Goal: Task Accomplishment & Management: Manage account settings

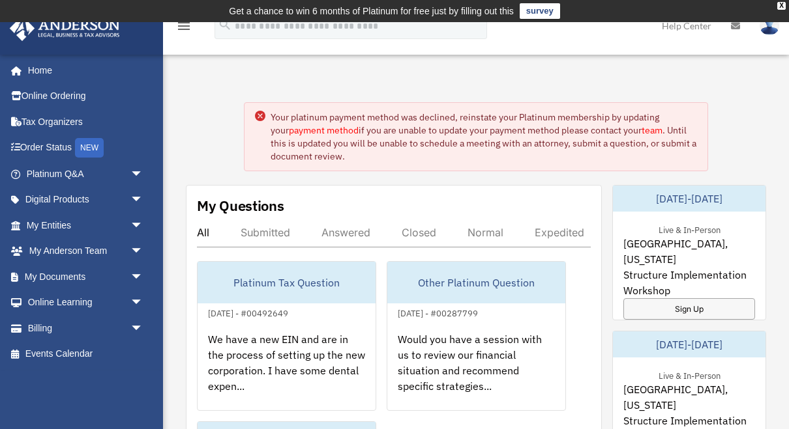
click at [718, 218] on div "Live & In-Person [GEOGRAPHIC_DATA], [US_STATE] Structure Implementation Worksho…" at bounding box center [689, 263] width 152 height 102
click at [786, 5] on td "Get a chance to win 6 months of Platinum for free just by filling out this surv…" at bounding box center [394, 11] width 789 height 22
click at [781, 7] on div "X" at bounding box center [781, 6] width 8 height 8
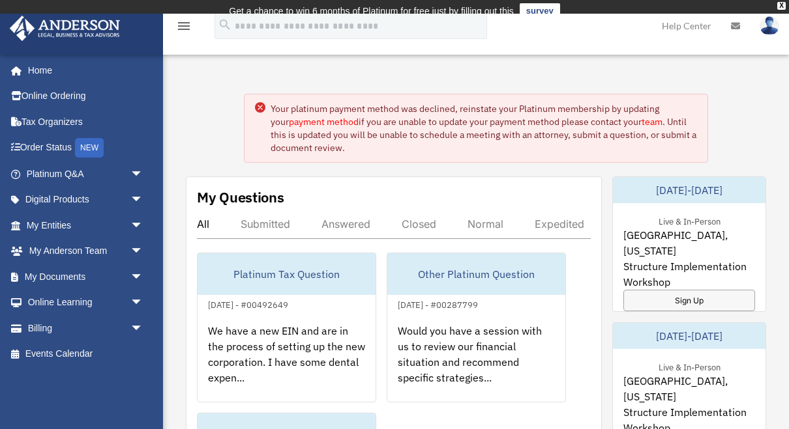
click at [787, 5] on link at bounding box center [768, 25] width 39 height 57
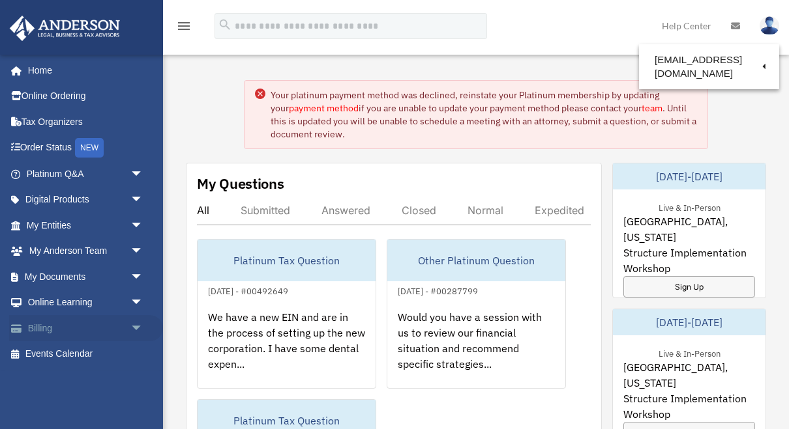
click at [38, 321] on link "Billing arrow_drop_down" at bounding box center [86, 328] width 154 height 26
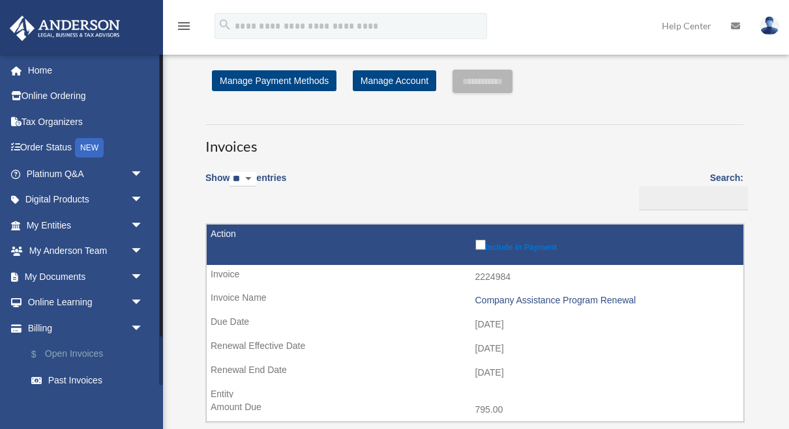
click at [76, 349] on link "$ Open Invoices" at bounding box center [90, 354] width 145 height 27
